Goal: Find specific page/section: Find specific page/section

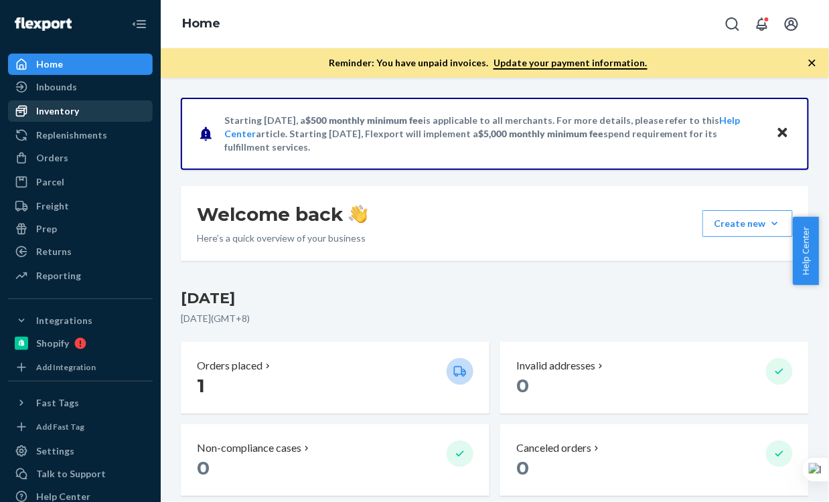
click at [72, 109] on div "Inventory" at bounding box center [57, 111] width 43 height 13
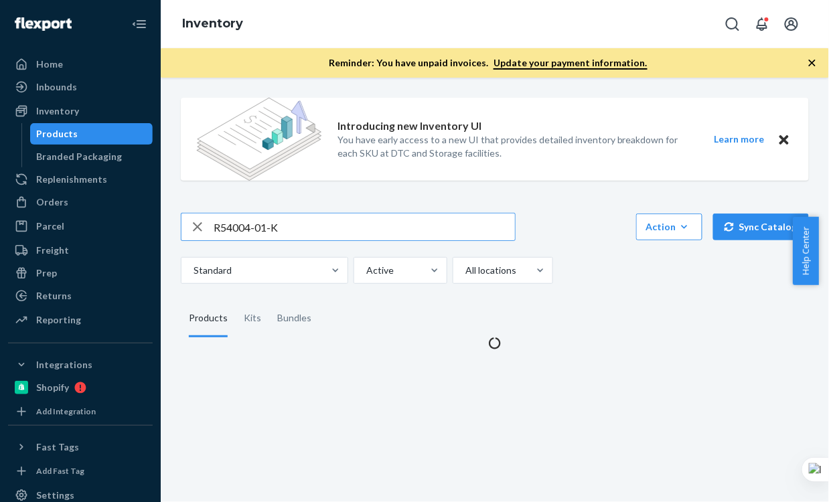
type input "R54004-01-K"
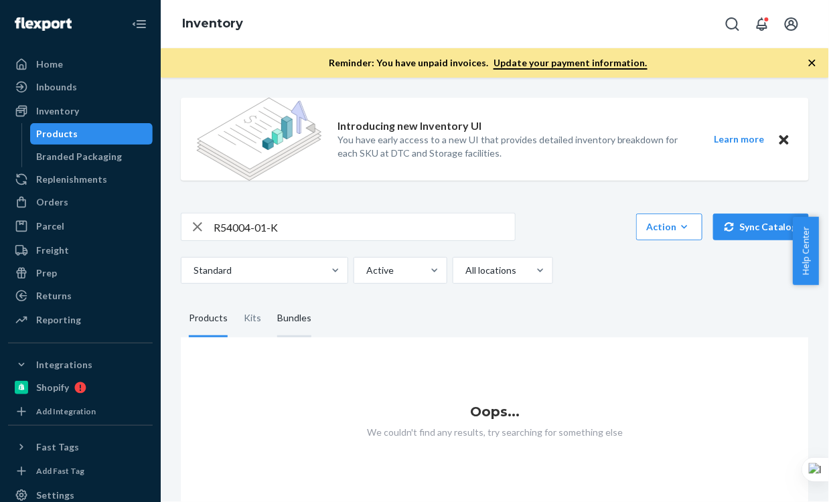
click at [285, 312] on div "Bundles" at bounding box center [294, 319] width 34 height 38
click at [269, 300] on input "Bundles" at bounding box center [269, 300] width 0 height 0
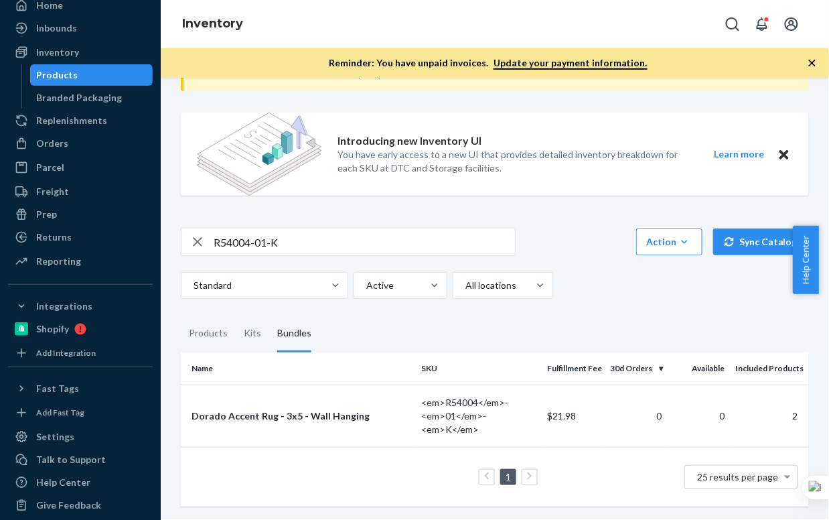
scroll to position [70, 0]
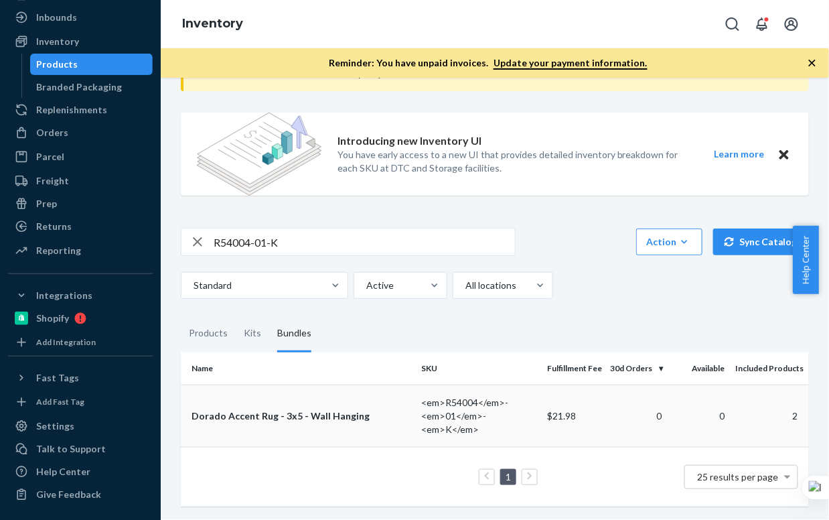
drag, startPoint x: 622, startPoint y: 415, endPoint x: 609, endPoint y: 419, distance: 13.6
click at [609, 377] on td "0" at bounding box center [636, 416] width 63 height 62
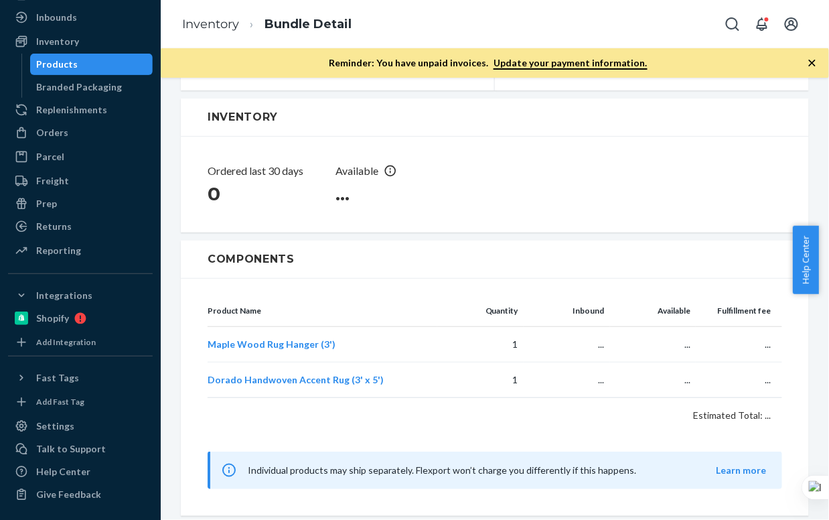
scroll to position [226, 0]
